Goal: Task Accomplishment & Management: Manage account settings

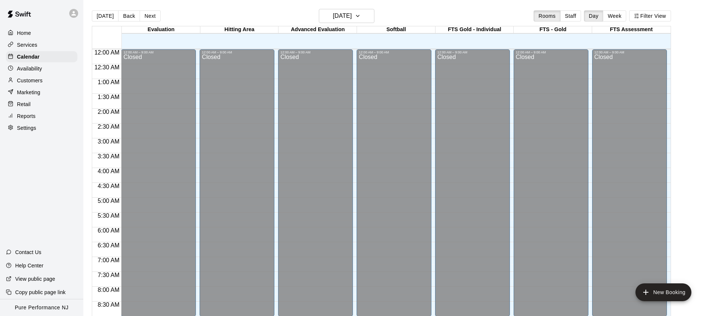
scroll to position [427, 0]
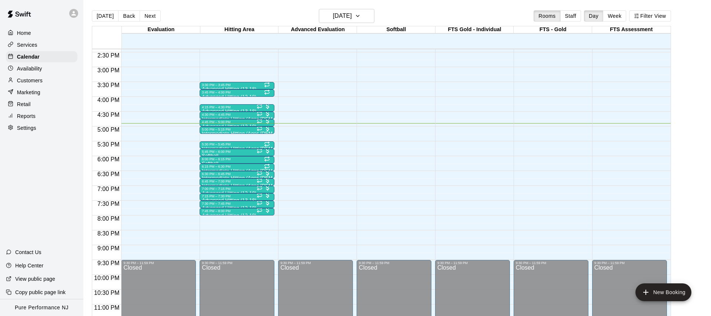
click at [29, 117] on p "Reports" at bounding box center [26, 115] width 19 height 7
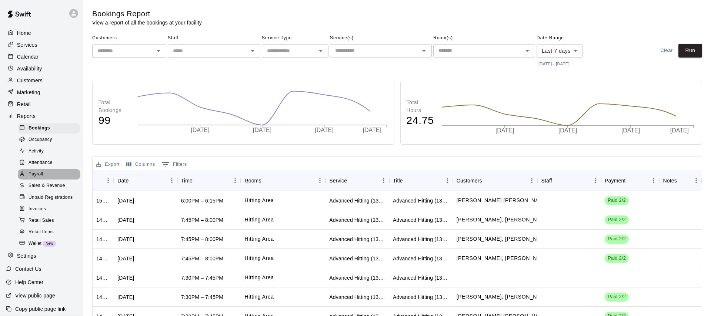
click at [41, 173] on span "Payroll" at bounding box center [36, 173] width 14 height 7
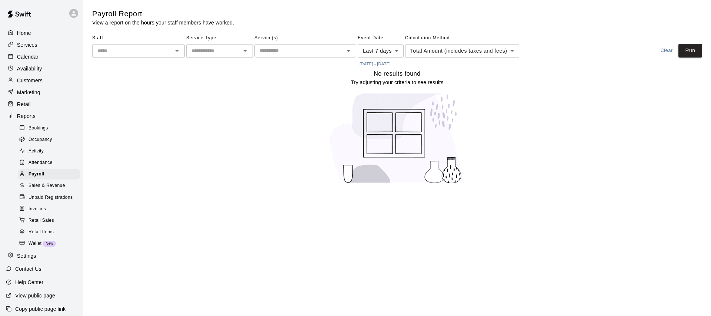
click at [366, 63] on button "[DATE] - [DATE]" at bounding box center [375, 64] width 35 height 10
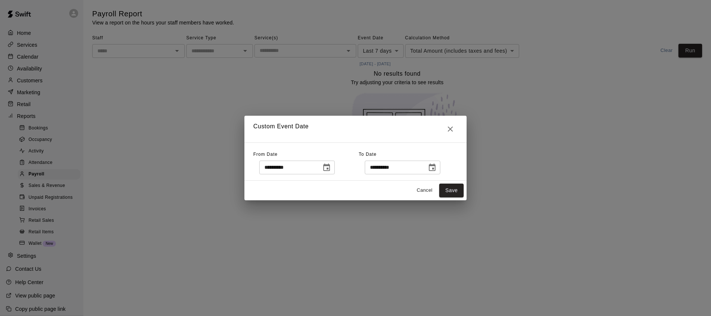
click at [330, 163] on icon "Choose date, selected date is Oct 8, 2025" at bounding box center [326, 166] width 7 height 7
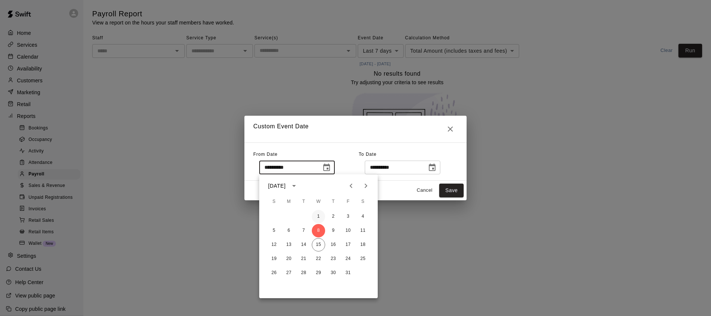
drag, startPoint x: 320, startPoint y: 216, endPoint x: 314, endPoint y: 216, distance: 6.3
click at [320, 216] on button "1" at bounding box center [318, 216] width 13 height 13
type input "**********"
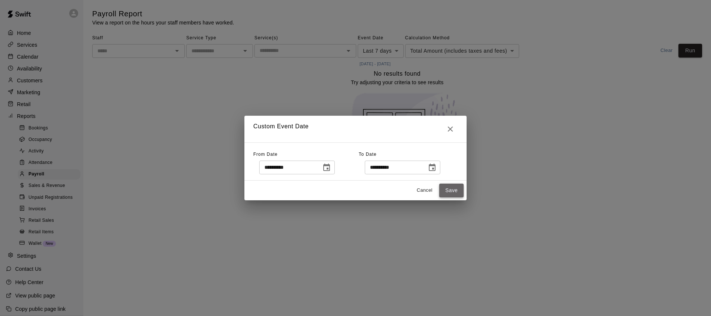
click at [448, 191] on button "Save" at bounding box center [451, 190] width 24 height 14
type input "******"
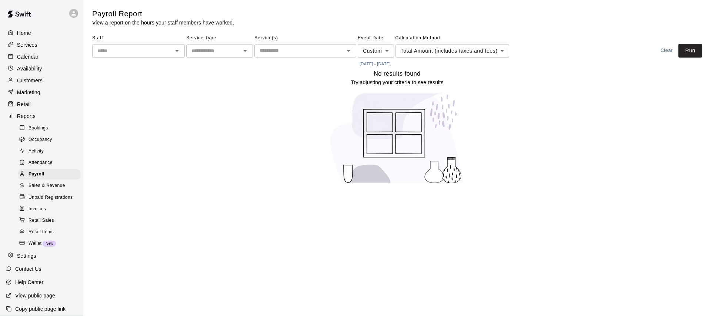
click at [279, 44] on div "​" at bounding box center [305, 50] width 102 height 13
click at [280, 50] on input "text" at bounding box center [299, 50] width 85 height 9
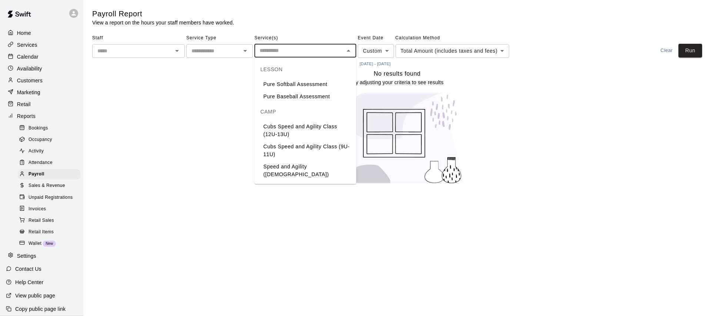
click at [208, 46] on input "text" at bounding box center [214, 50] width 50 height 9
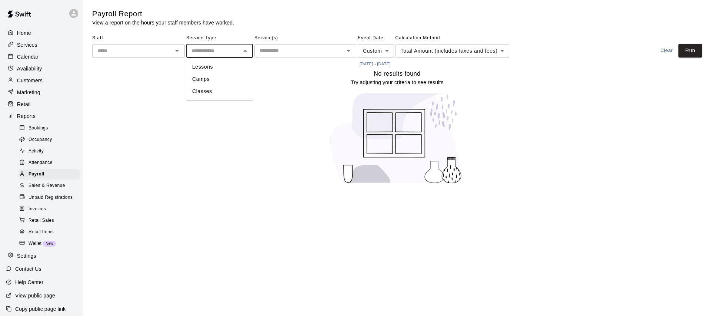
click at [209, 71] on li "Lessons" at bounding box center [219, 67] width 67 height 12
type input "*******"
click at [686, 52] on button "Run" at bounding box center [691, 51] width 24 height 14
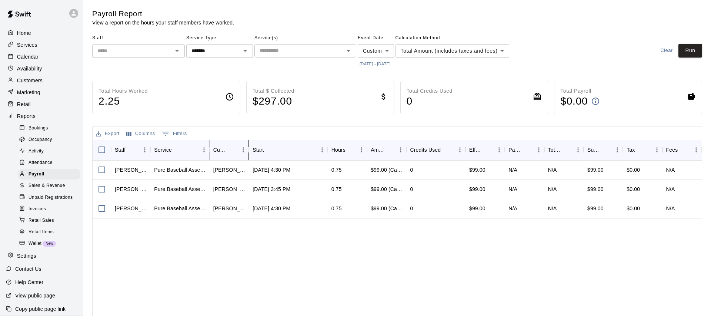
drag, startPoint x: 249, startPoint y: 148, endPoint x: 262, endPoint y: 148, distance: 13.0
click at [262, 148] on div "Staff Service Customer Start Hours Amount Paid Credits Used Effective Price Pay…" at bounding box center [397, 149] width 609 height 21
click at [239, 146] on button "Menu" at bounding box center [243, 149] width 11 height 11
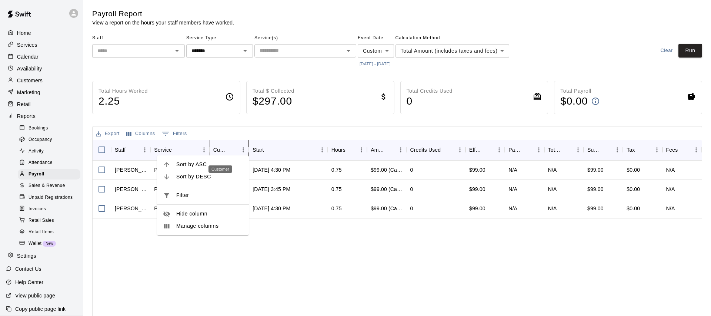
click at [223, 142] on div "Customer" at bounding box center [220, 149] width 14 height 21
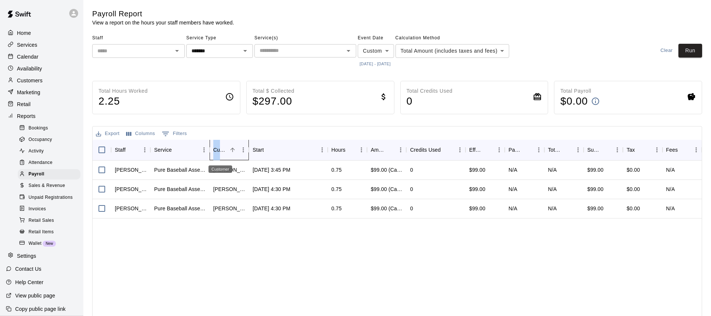
click at [223, 142] on div "Customer" at bounding box center [220, 149] width 14 height 21
click at [230, 190] on div "[PERSON_NAME]" at bounding box center [229, 188] width 32 height 7
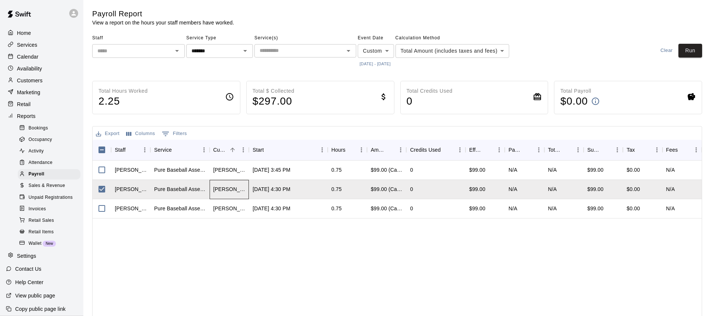
click at [230, 190] on div "[PERSON_NAME]" at bounding box center [229, 188] width 32 height 7
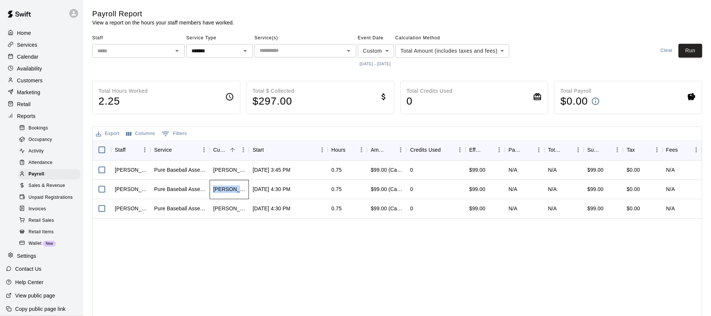
click at [230, 190] on div "[PERSON_NAME]" at bounding box center [229, 188] width 32 height 7
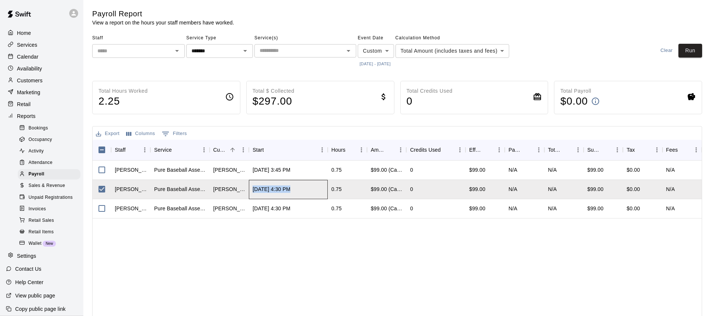
drag, startPoint x: 250, startPoint y: 189, endPoint x: 270, endPoint y: 189, distance: 19.3
click at [274, 189] on div "[DATE] 4:30 PM" at bounding box center [288, 189] width 79 height 19
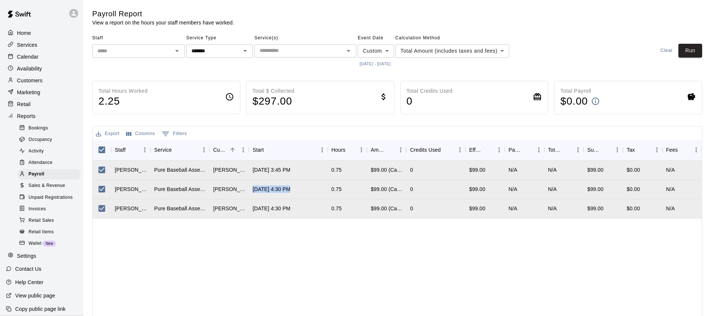
click at [107, 132] on button "Export" at bounding box center [107, 133] width 27 height 11
click at [113, 144] on li "Download as CSV" at bounding box center [122, 148] width 57 height 12
click at [388, 168] on div "$99.00 (Card)" at bounding box center [387, 169] width 32 height 7
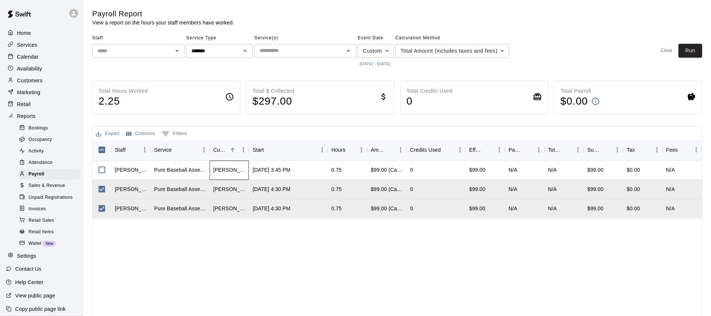
click at [228, 170] on div "[PERSON_NAME]" at bounding box center [229, 169] width 32 height 7
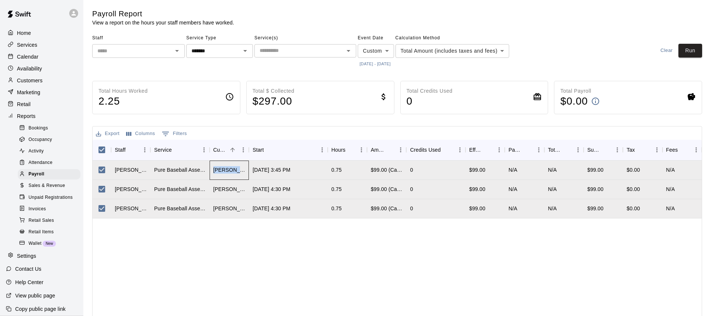
click at [228, 170] on div "[PERSON_NAME]" at bounding box center [229, 169] width 32 height 7
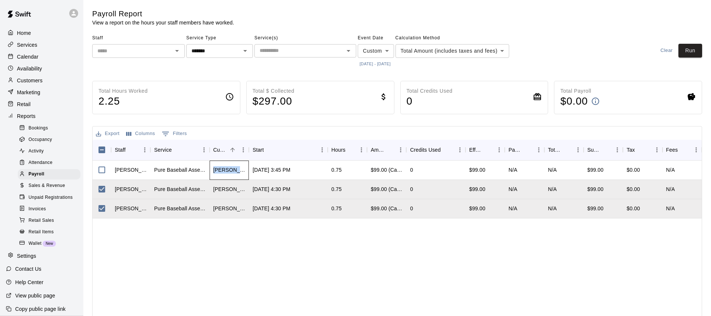
click at [228, 170] on div "[PERSON_NAME]" at bounding box center [229, 169] width 32 height 7
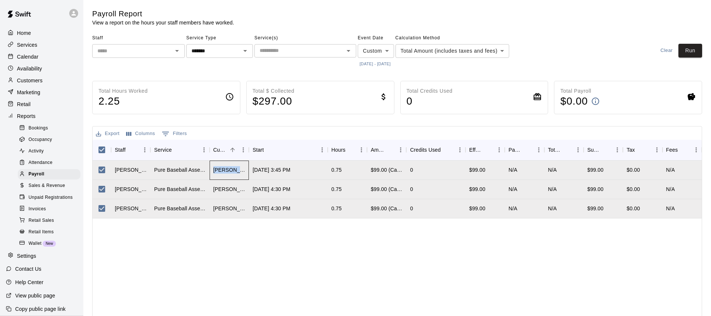
copy div "[PERSON_NAME]"
click at [230, 190] on div "[PERSON_NAME]" at bounding box center [229, 188] width 32 height 7
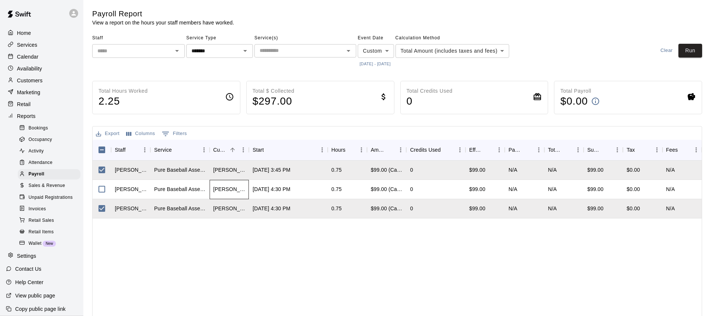
click at [230, 190] on div "[PERSON_NAME]" at bounding box center [229, 188] width 32 height 7
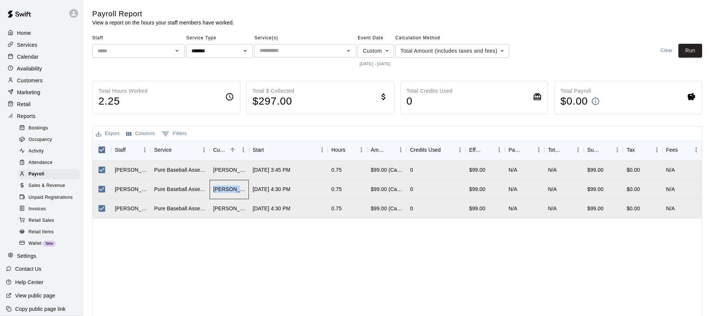
click at [230, 190] on div "[PERSON_NAME]" at bounding box center [229, 188] width 32 height 7
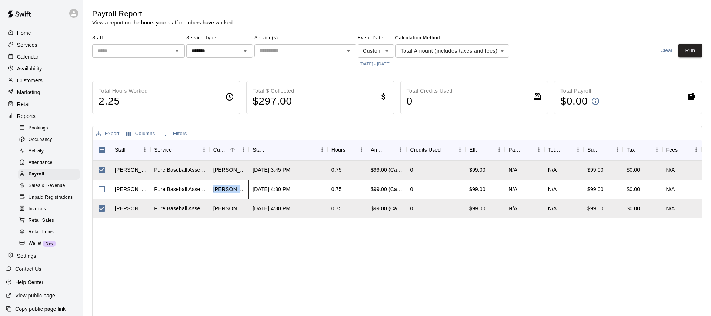
copy div "[PERSON_NAME]"
click at [223, 203] on div "[PERSON_NAME]" at bounding box center [229, 208] width 39 height 19
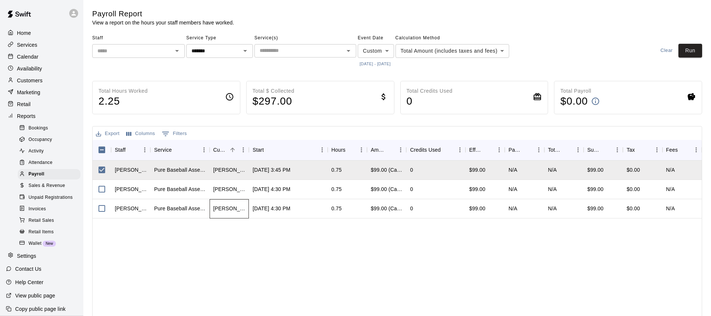
click at [226, 204] on div "[PERSON_NAME]" at bounding box center [229, 208] width 39 height 19
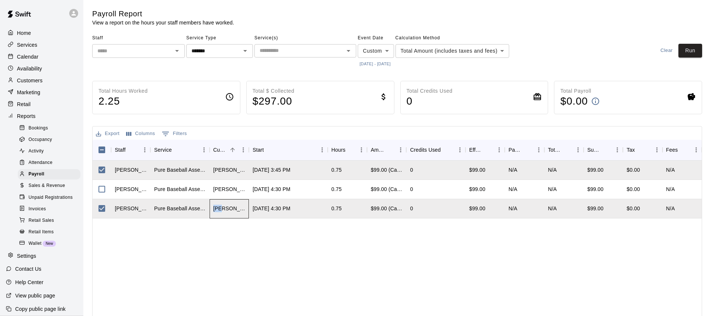
click at [226, 204] on div "[PERSON_NAME]" at bounding box center [229, 208] width 39 height 19
copy div "[PERSON_NAME]"
click at [34, 79] on p "Customers" at bounding box center [30, 80] width 26 height 7
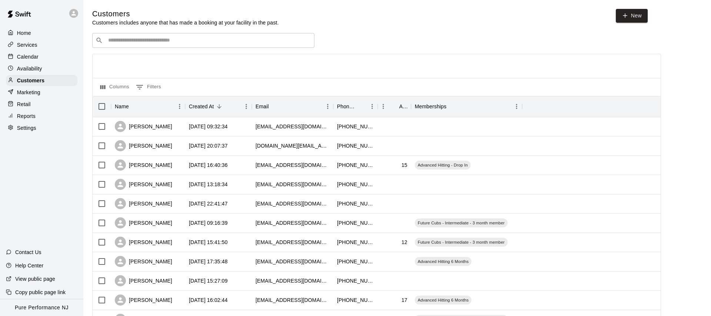
click at [152, 43] on input "Search customers by name or email" at bounding box center [208, 40] width 205 height 7
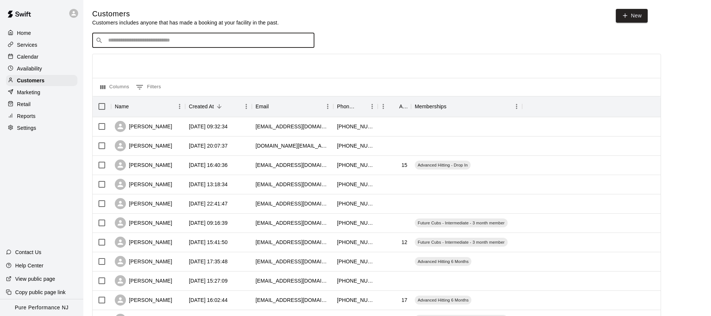
paste input "**********"
type input "**********"
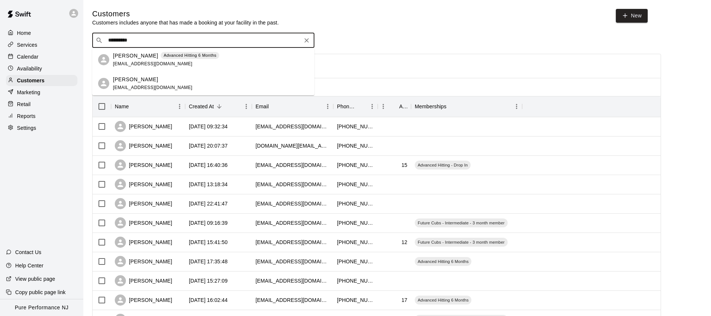
click at [129, 83] on div "[PERSON_NAME] [EMAIL_ADDRESS][DOMAIN_NAME]" at bounding box center [153, 84] width 80 height 16
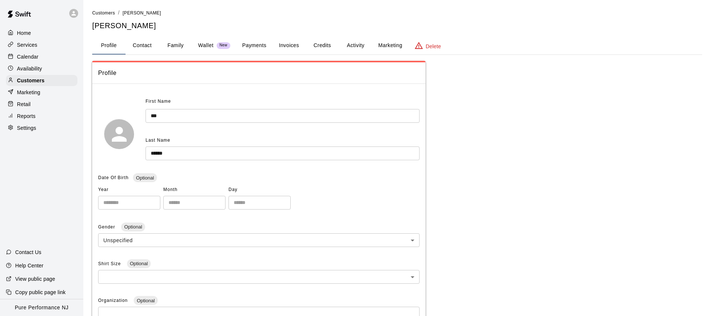
click at [350, 46] on button "Activity" at bounding box center [355, 46] width 33 height 18
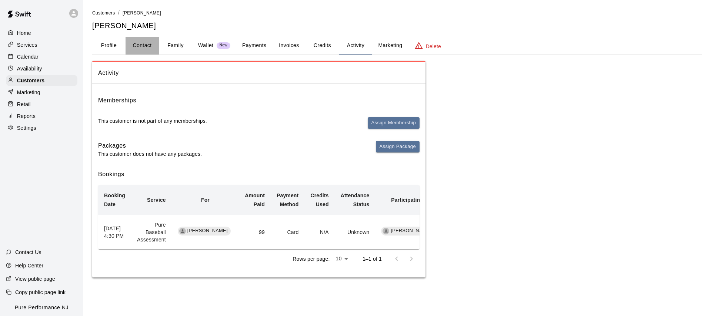
click at [146, 42] on button "Contact" at bounding box center [142, 46] width 33 height 18
select select "**"
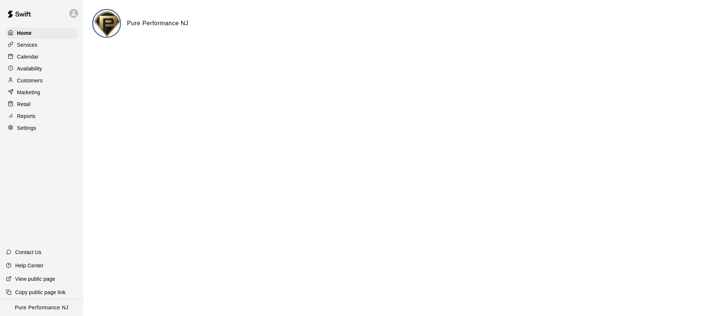
click at [71, 12] on icon at bounding box center [73, 13] width 7 height 7
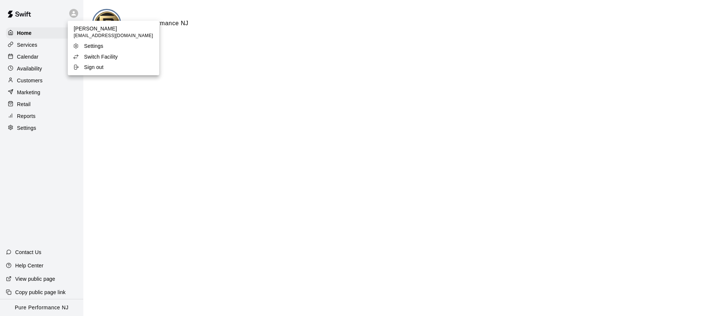
click at [81, 55] on div "Switch Facility" at bounding box center [97, 56] width 48 height 7
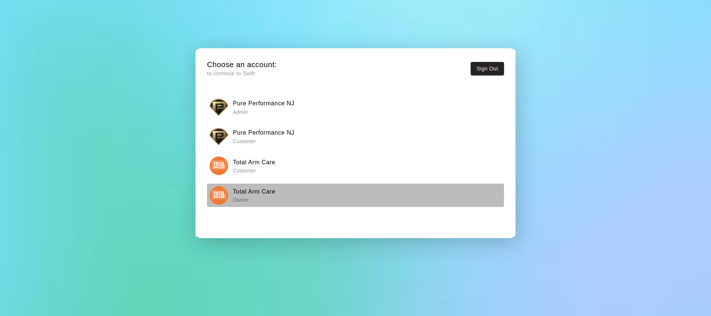
click at [217, 200] on img "button" at bounding box center [219, 195] width 19 height 19
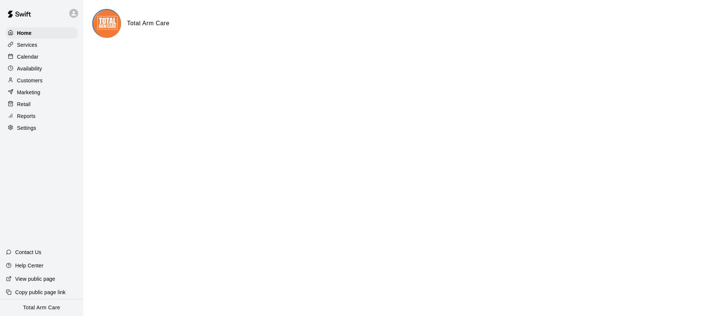
click at [27, 118] on p "Reports" at bounding box center [26, 115] width 19 height 7
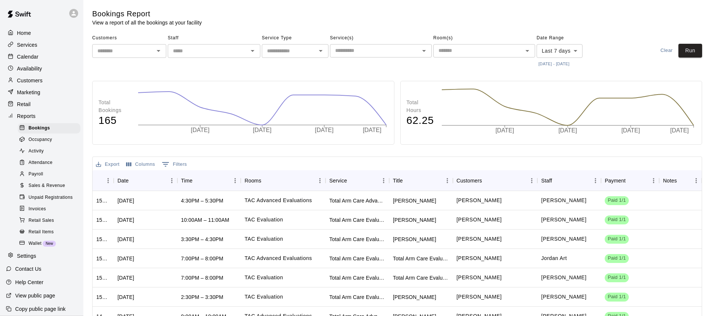
click at [33, 85] on div "Customers" at bounding box center [41, 80] width 71 height 11
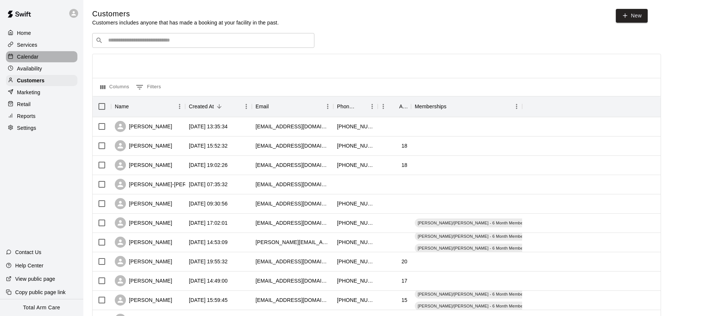
click at [26, 51] on div "Calendar" at bounding box center [41, 56] width 71 height 11
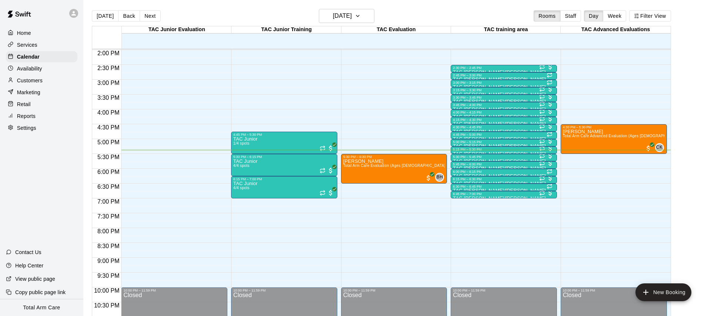
scroll to position [403, 0]
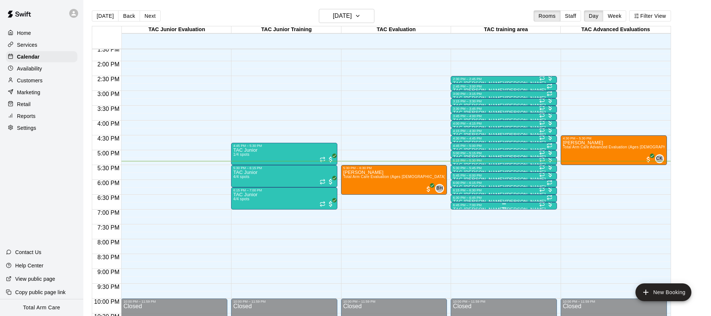
click at [476, 205] on div "6:45 PM – 7:00 PM" at bounding box center [504, 205] width 102 height 4
click at [463, 232] on img "edit" at bounding box center [461, 228] width 9 height 9
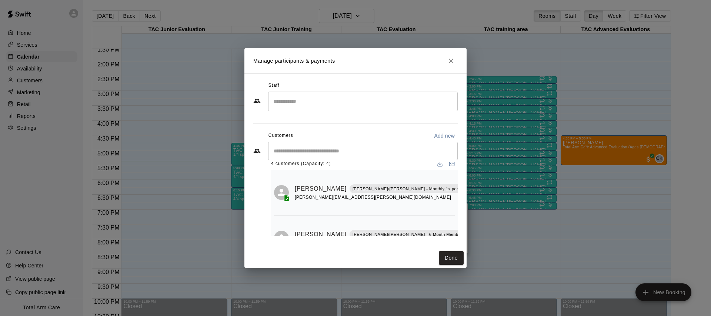
scroll to position [0, 0]
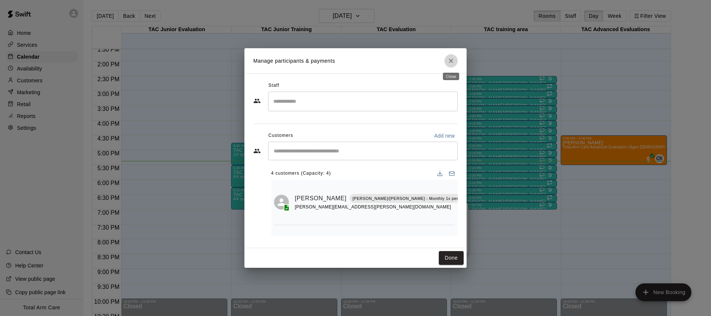
click at [451, 60] on icon "Close" at bounding box center [450, 60] width 7 height 7
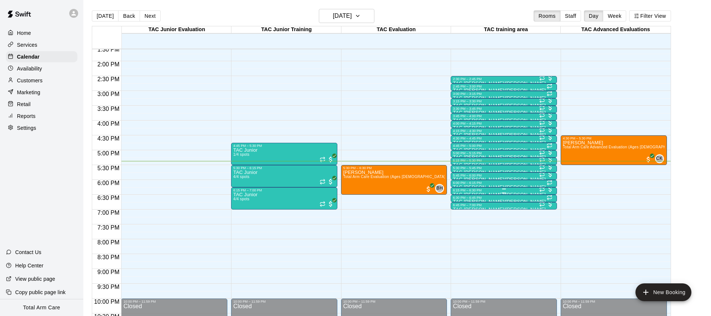
click at [493, 188] on div at bounding box center [504, 188] width 102 height 1
click at [458, 210] on img "edit" at bounding box center [461, 213] width 9 height 9
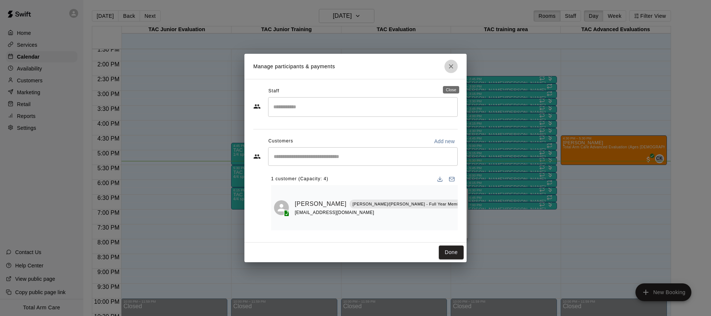
click at [454, 70] on icon "Close" at bounding box center [450, 66] width 7 height 7
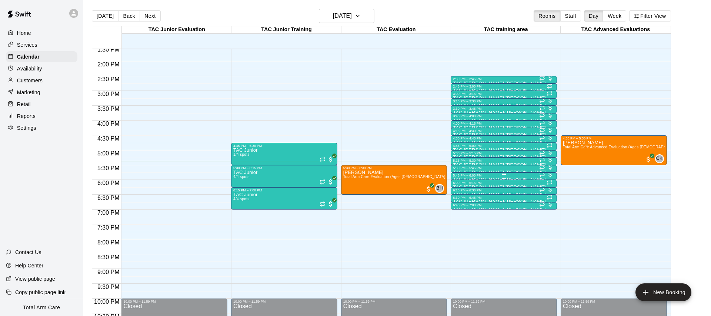
click at [463, 175] on div "5:45 PM – 6:00 PM" at bounding box center [504, 175] width 102 height 4
click at [457, 197] on img "edit" at bounding box center [461, 198] width 9 height 9
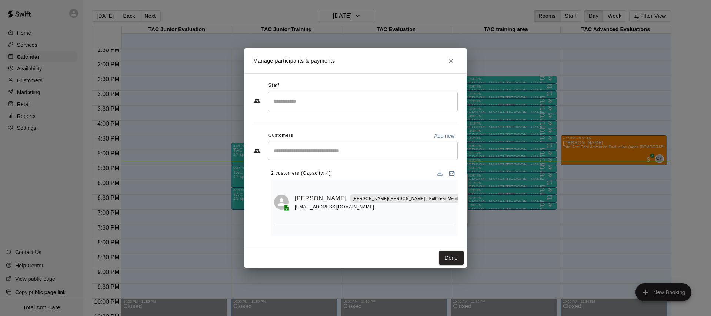
scroll to position [13, 0]
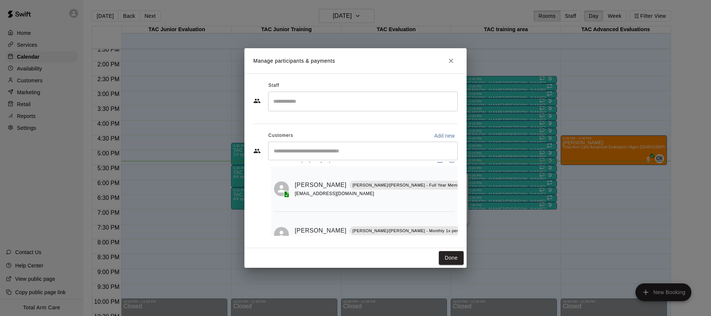
click at [450, 61] on icon "Close" at bounding box center [451, 61] width 4 height 4
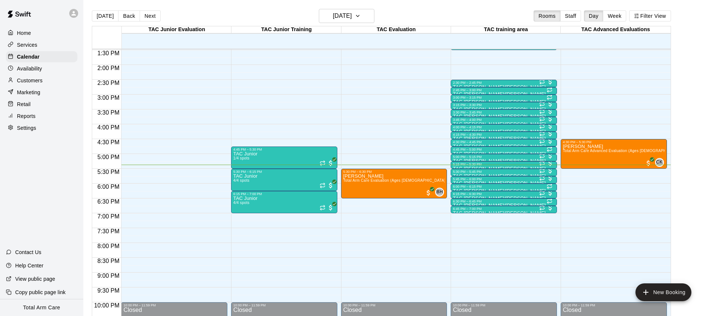
scroll to position [397, 0]
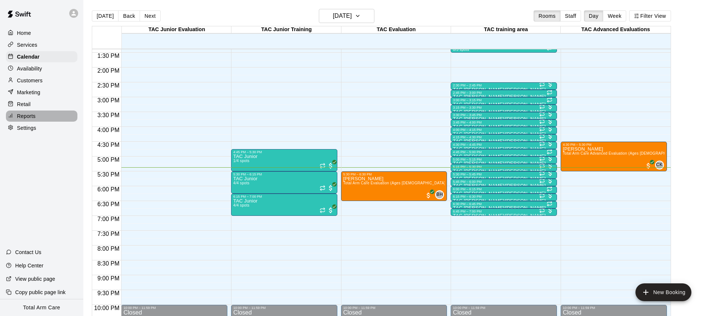
click at [22, 117] on p "Reports" at bounding box center [26, 115] width 19 height 7
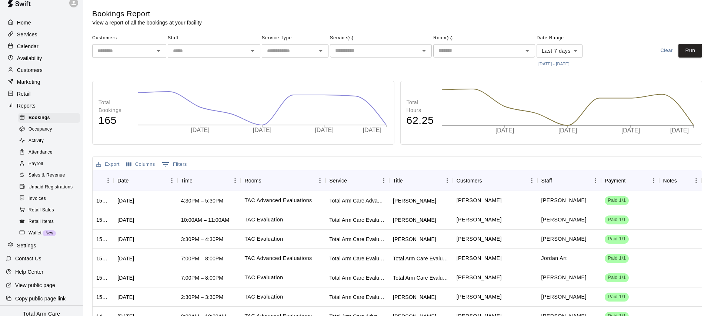
scroll to position [8, 0]
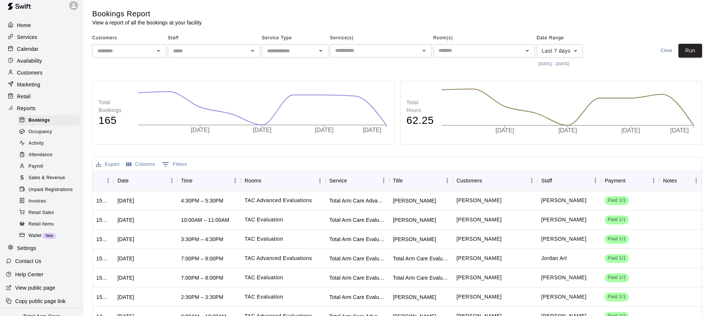
click at [32, 110] on p "Reports" at bounding box center [26, 107] width 19 height 7
click at [26, 84] on p "Marketing" at bounding box center [28, 84] width 23 height 7
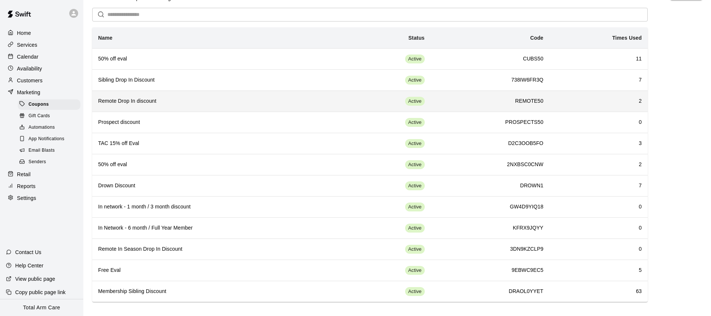
scroll to position [25, 0]
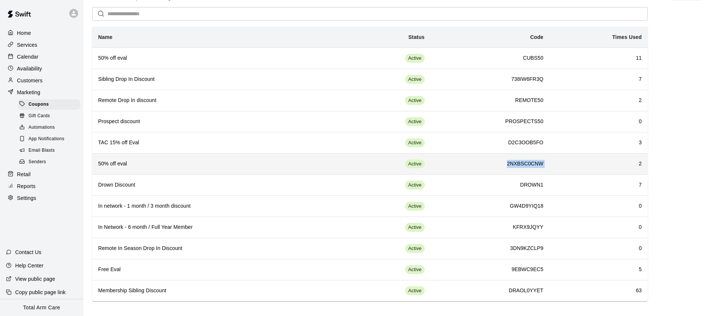
drag, startPoint x: 553, startPoint y: 163, endPoint x: 488, endPoint y: 164, distance: 65.2
click at [488, 164] on tr "50% off eval Active 2NXBSC0CNW 2" at bounding box center [370, 163] width 556 height 21
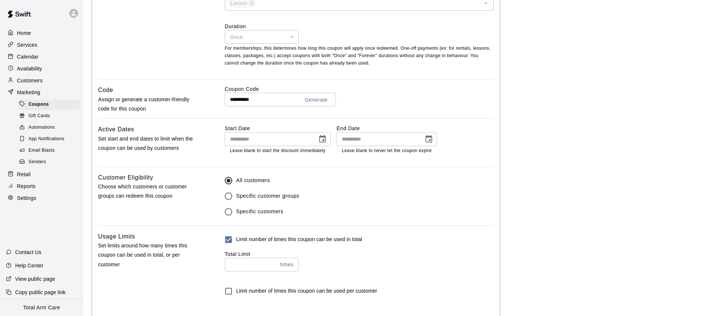
scroll to position [329, 0]
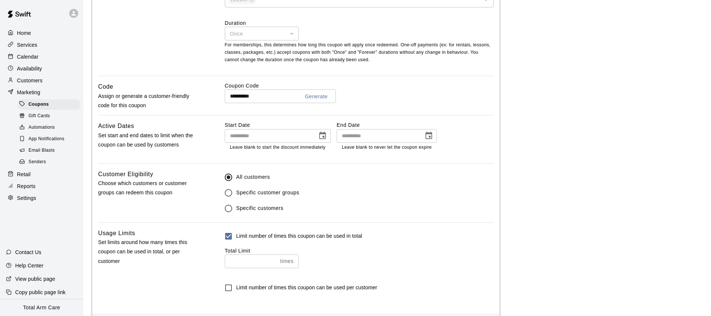
click at [263, 96] on input "**********" at bounding box center [259, 96] width 69 height 14
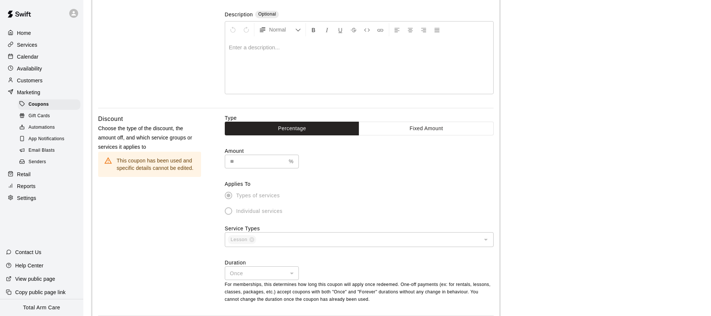
scroll to position [0, 0]
